Goal: Information Seeking & Learning: Find specific fact

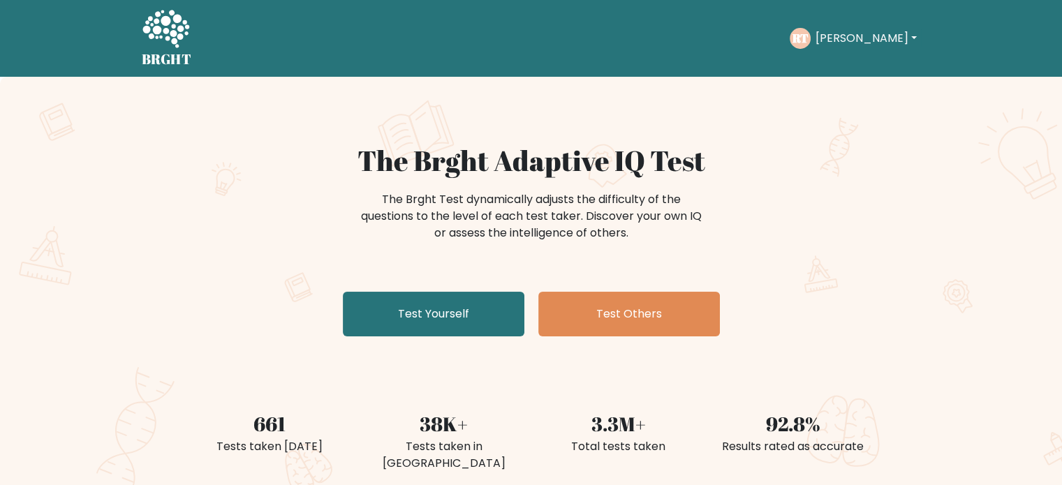
scroll to position [424, 0]
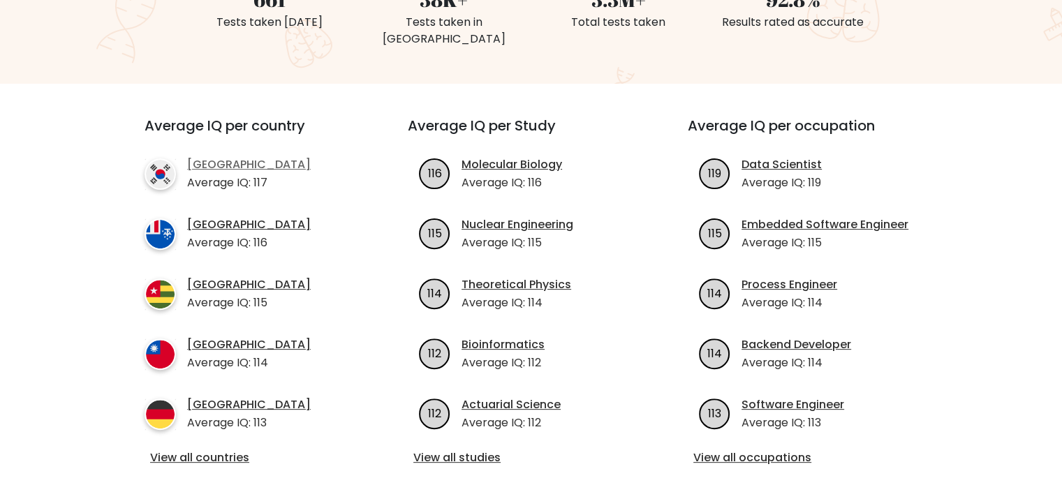
click at [249, 156] on link "South Korea" at bounding box center [249, 164] width 124 height 17
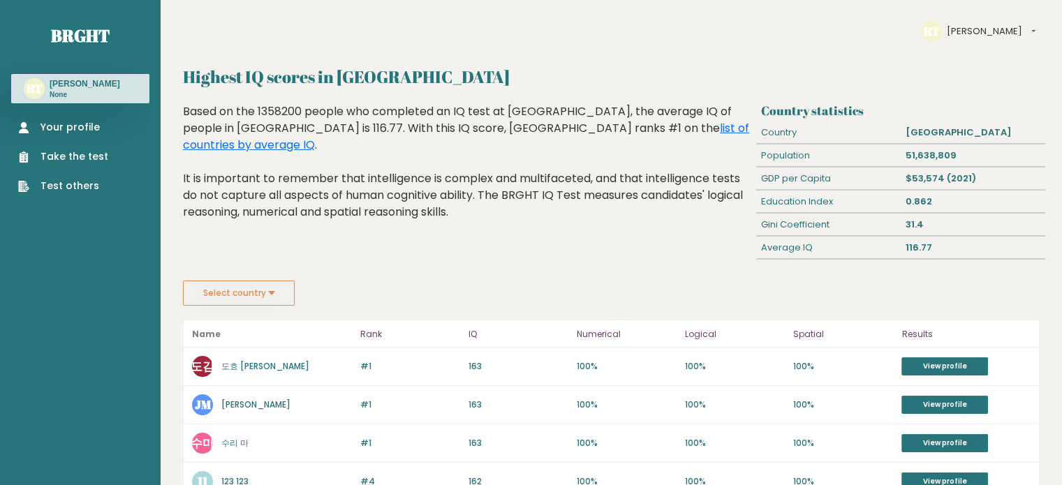
click at [252, 289] on button "Select country" at bounding box center [239, 293] width 112 height 25
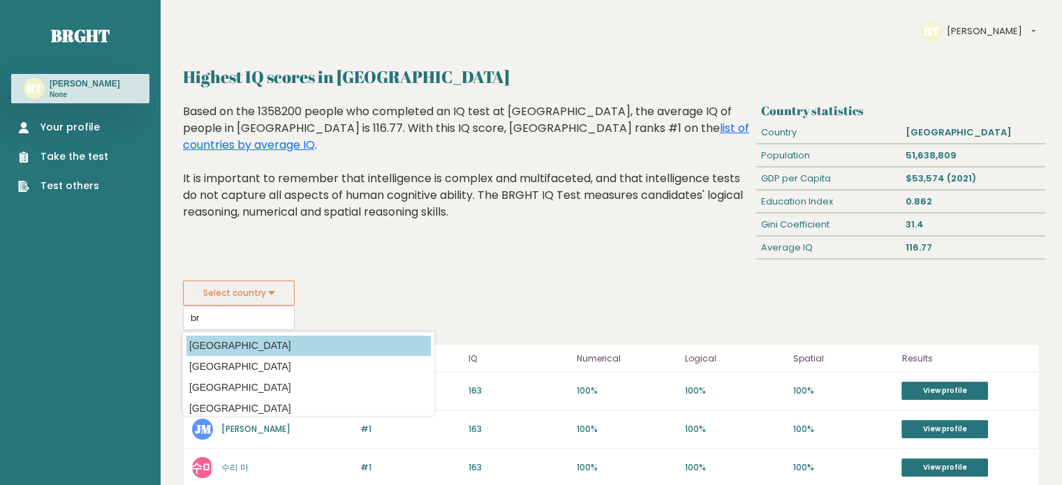
click at [246, 340] on option "Brazil" at bounding box center [308, 346] width 244 height 20
type input "Brazil"
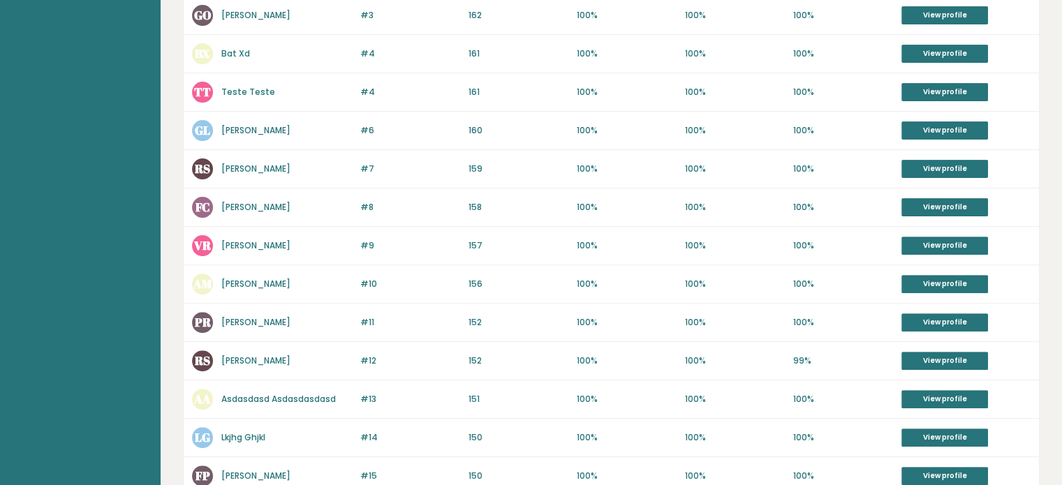
scroll to position [410, 0]
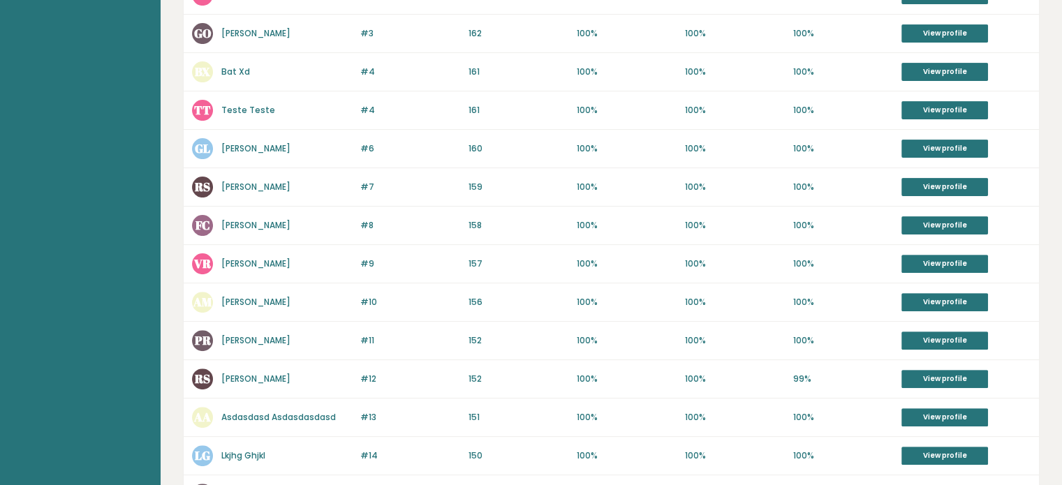
click at [229, 143] on link "Gerald Loma" at bounding box center [255, 148] width 69 height 12
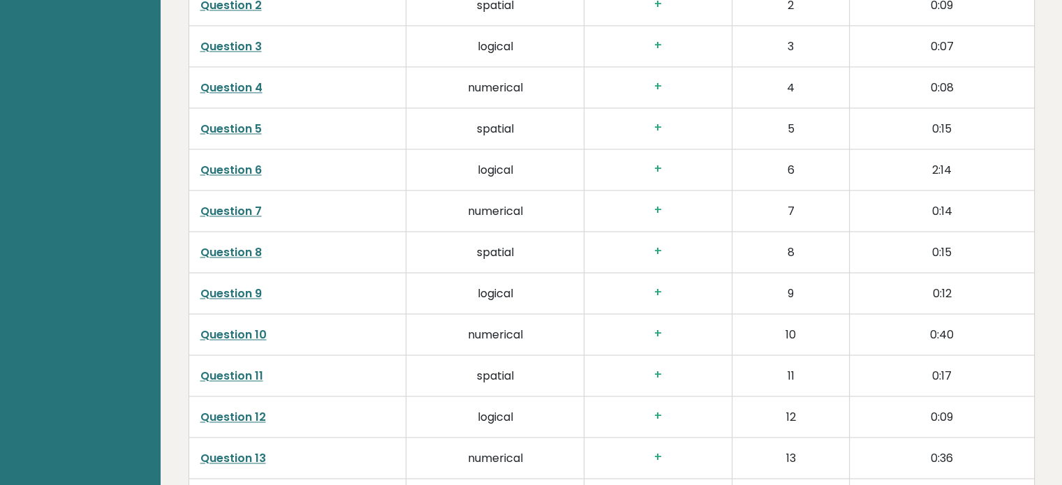
scroll to position [2547, 0]
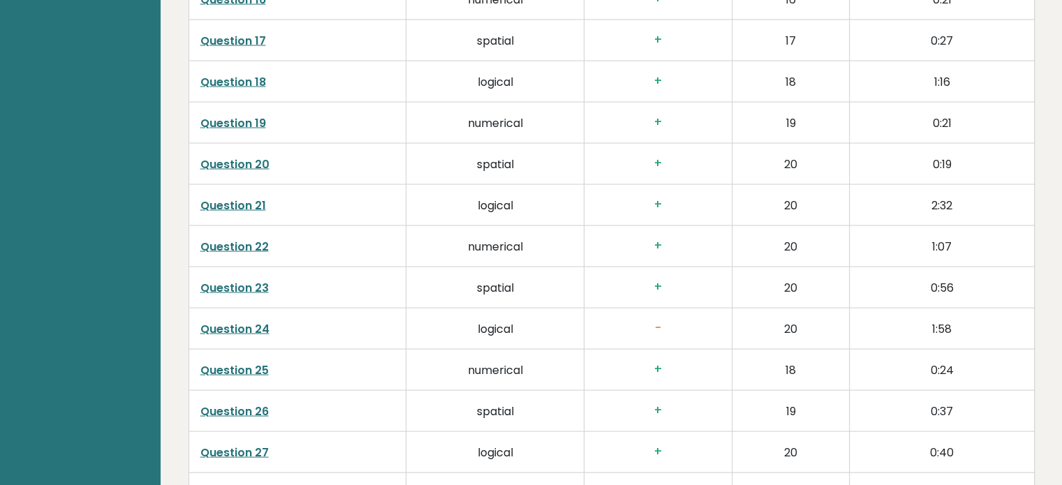
scroll to position [2751, 0]
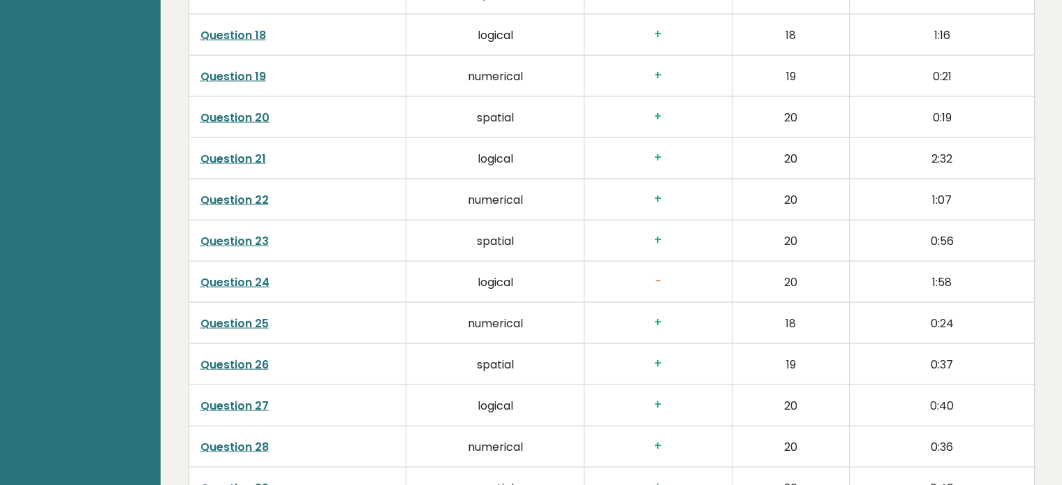
click at [249, 281] on link "Question 24" at bounding box center [234, 282] width 69 height 16
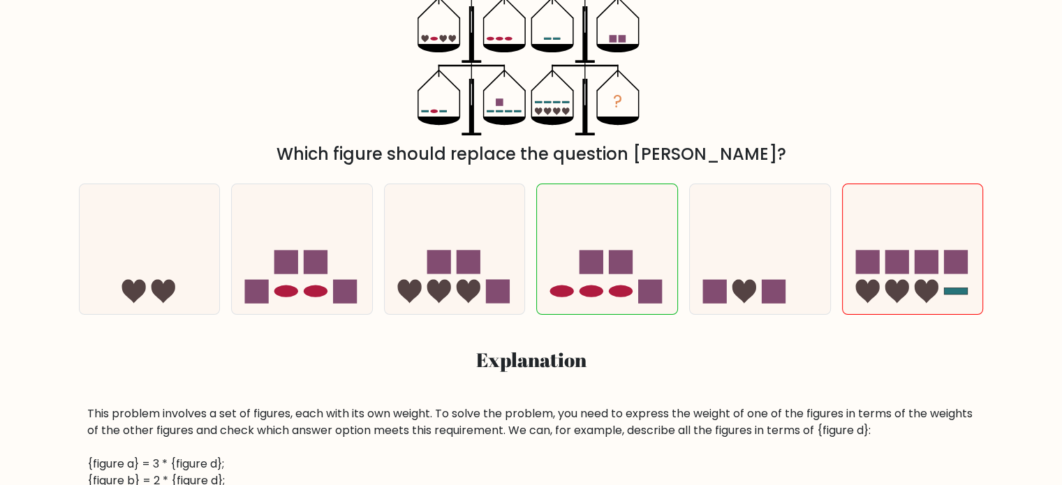
scroll to position [326, 0]
